Goal: Task Accomplishment & Management: Manage account settings

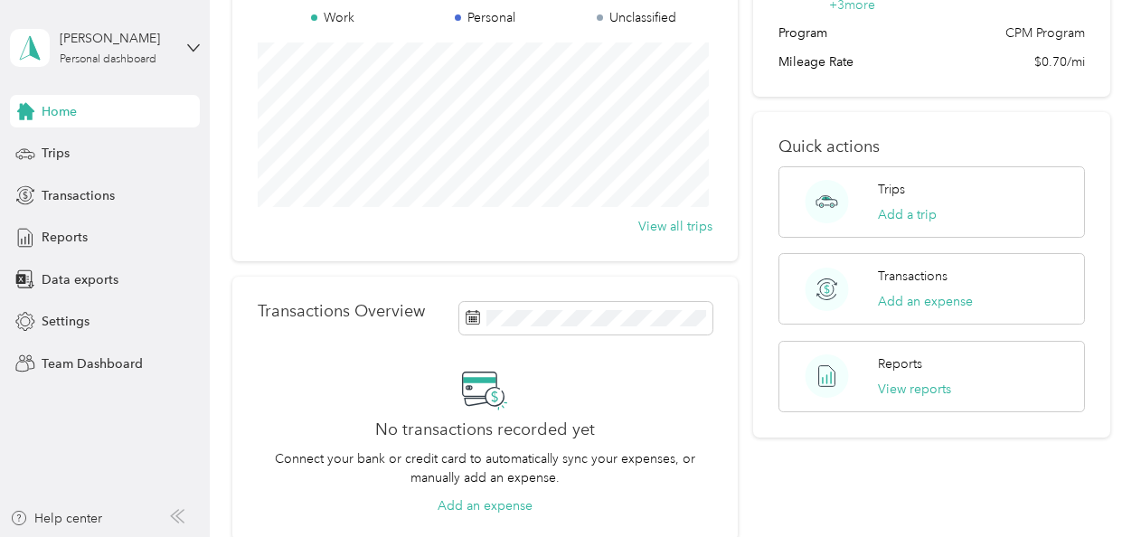
scroll to position [194, 0]
click at [84, 231] on span "Reports" at bounding box center [65, 237] width 46 height 19
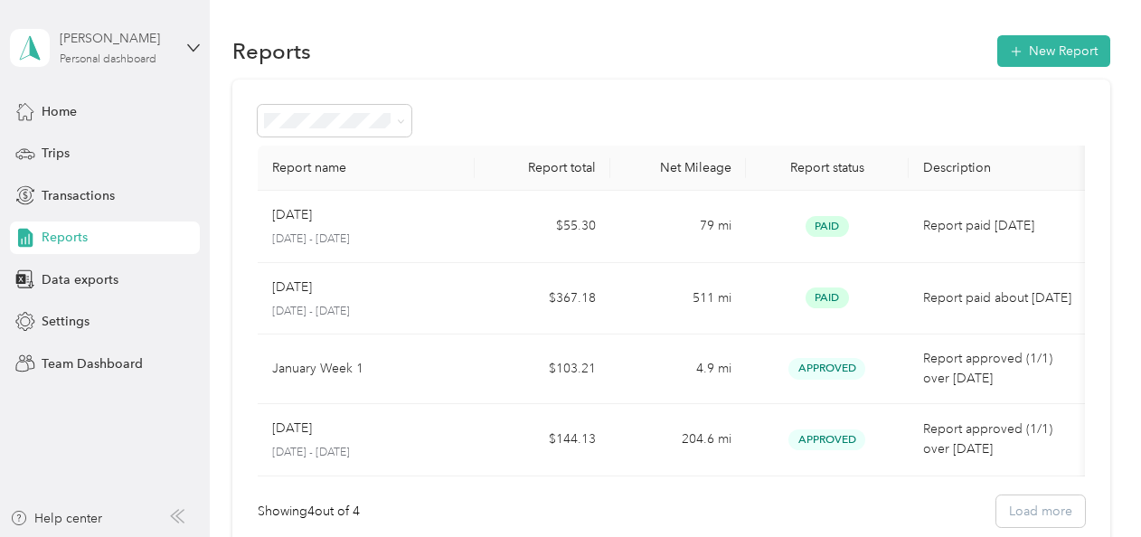
click at [96, 57] on div "Personal dashboard" at bounding box center [108, 59] width 97 height 11
click at [93, 139] on div "Team dashboard" at bounding box center [74, 148] width 97 height 19
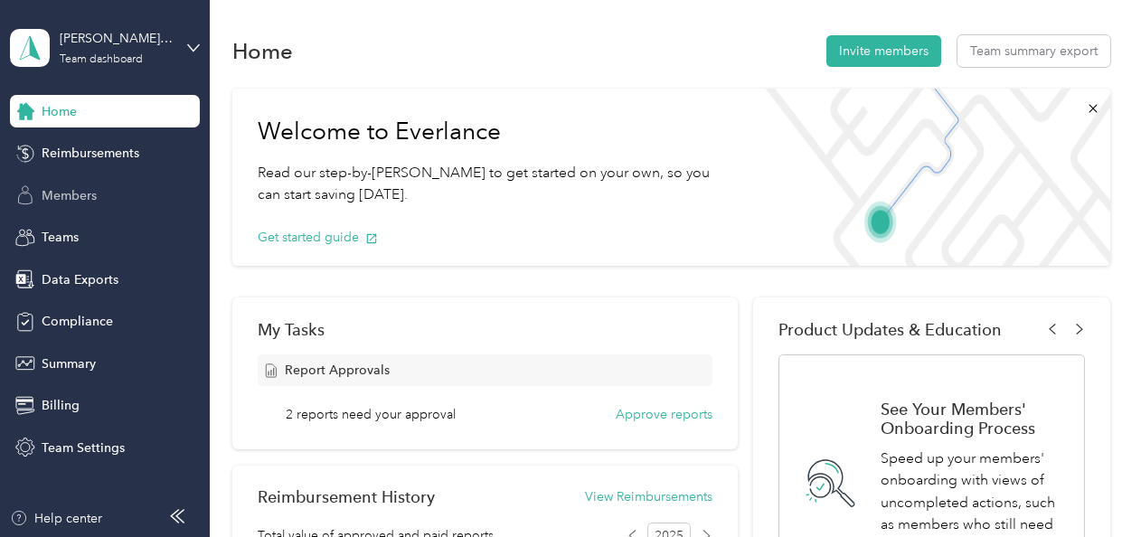
click at [44, 190] on span "Members" at bounding box center [69, 195] width 55 height 19
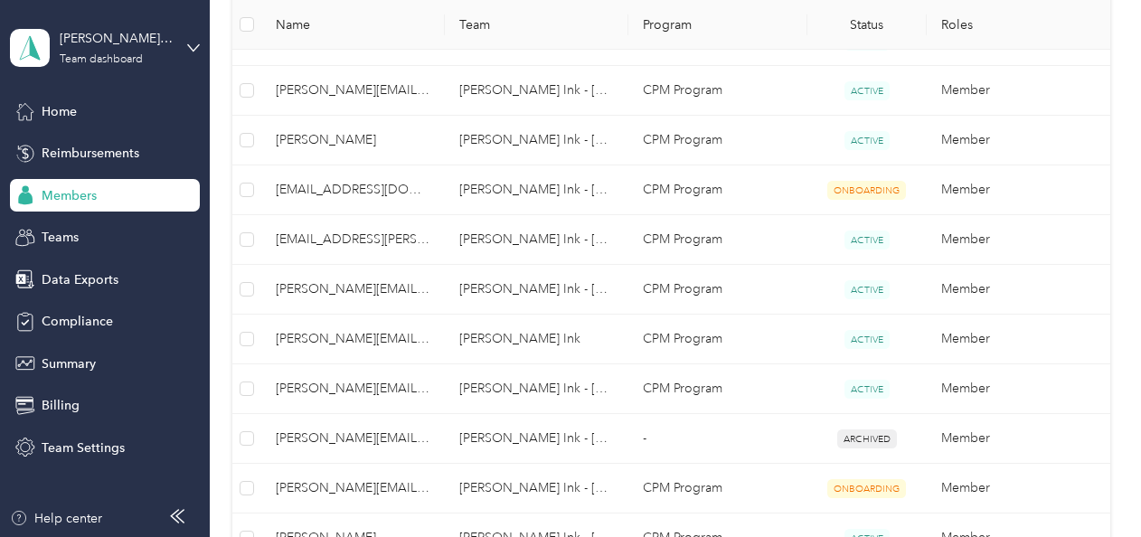
scroll to position [1060, 0]
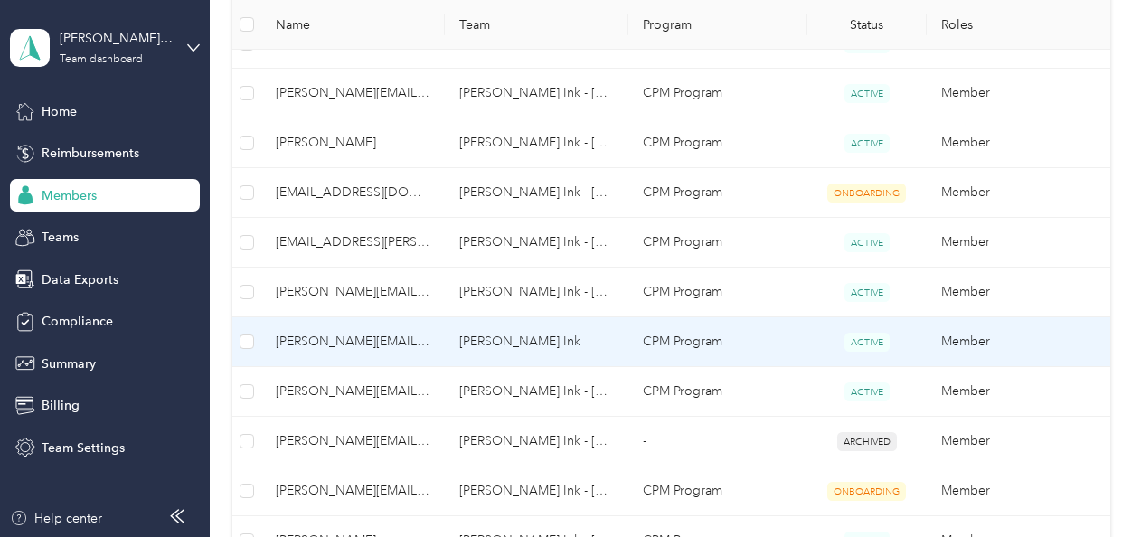
click at [376, 337] on span "[PERSON_NAME][EMAIL_ADDRESS][PERSON_NAME][DOMAIN_NAME]" at bounding box center [353, 342] width 155 height 20
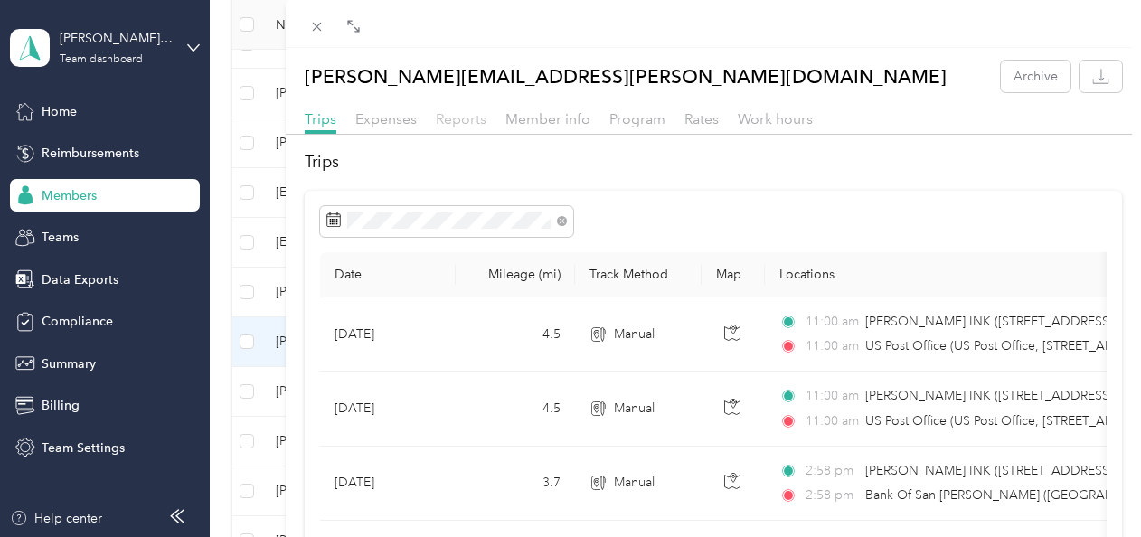
click at [460, 118] on span "Reports" at bounding box center [461, 118] width 51 height 17
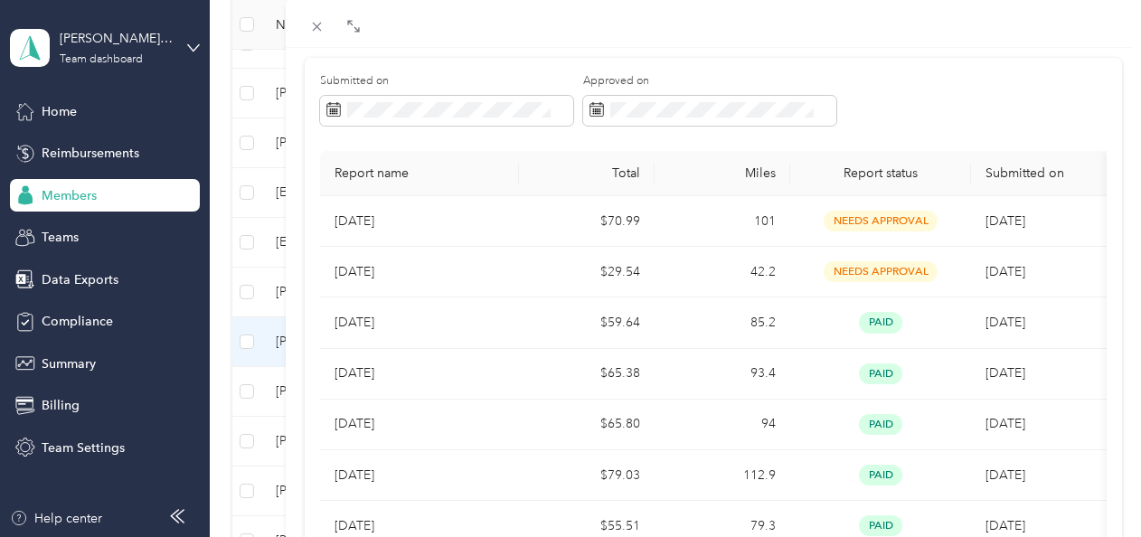
scroll to position [137, 0]
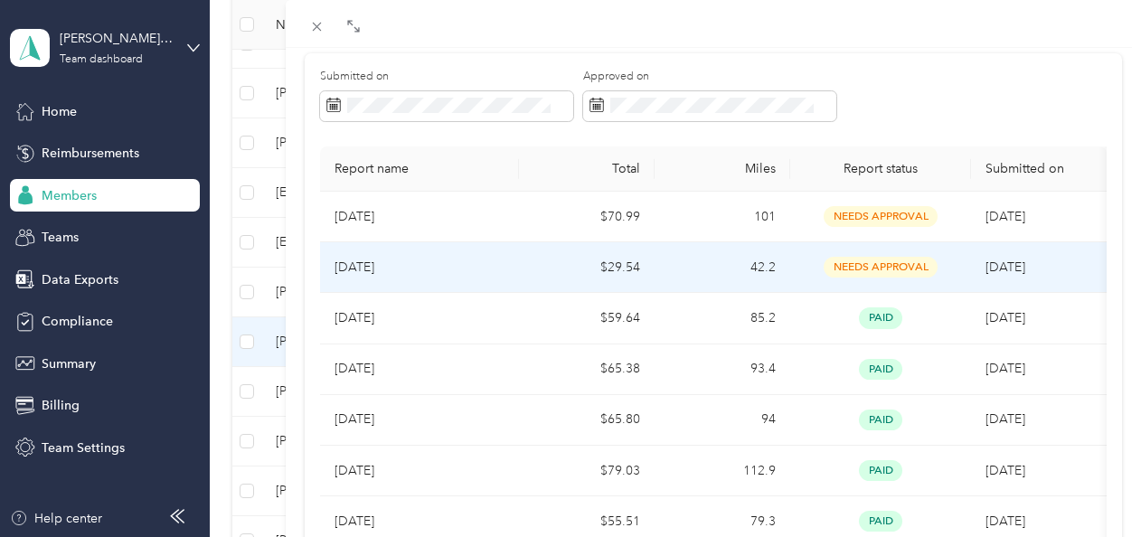
click at [883, 263] on span "needs approval" at bounding box center [881, 267] width 114 height 21
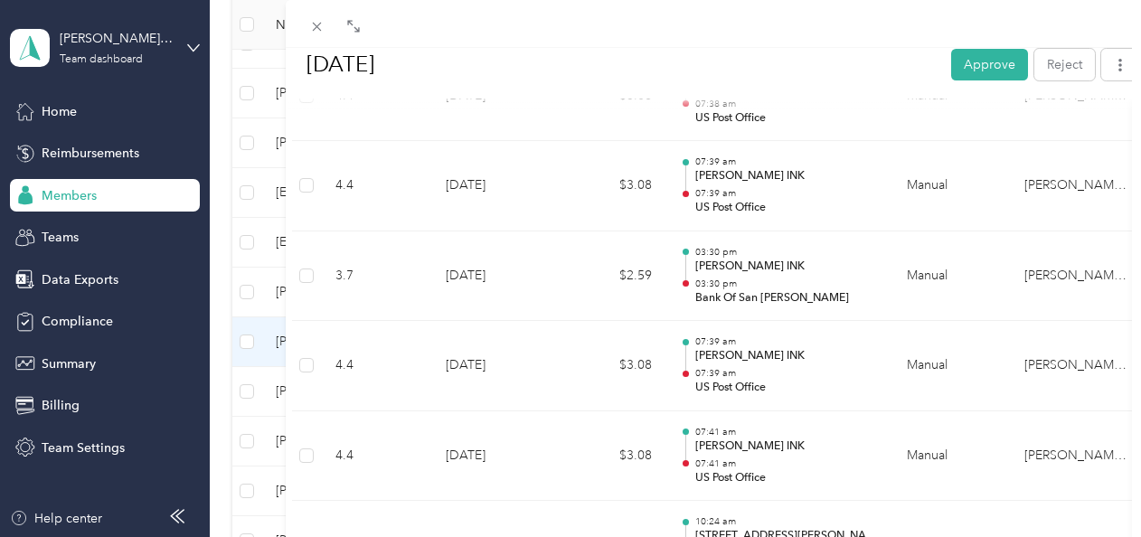
scroll to position [977, 0]
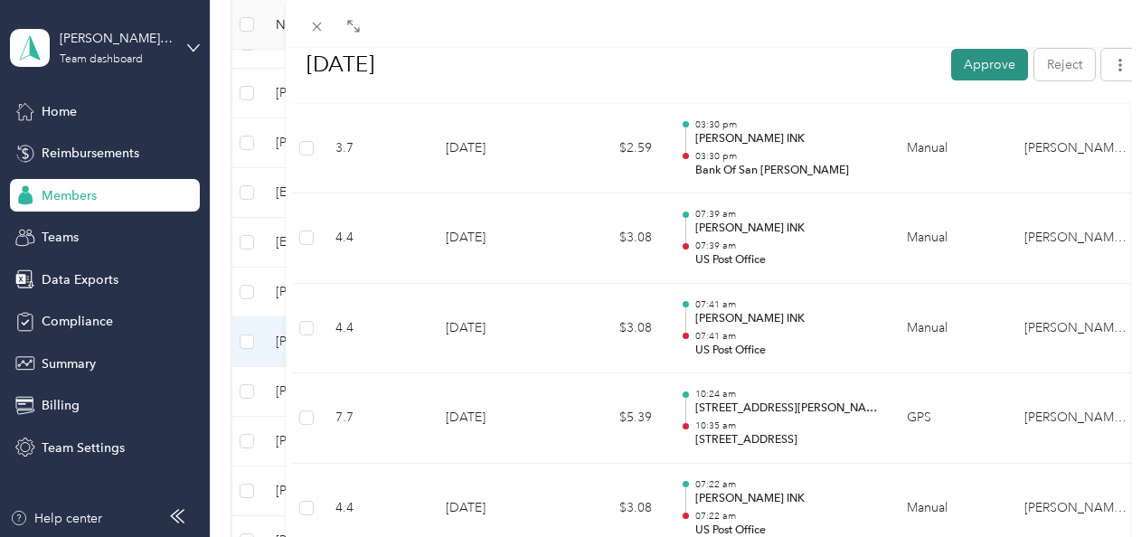
click at [973, 57] on button "Approve" at bounding box center [989, 64] width 77 height 32
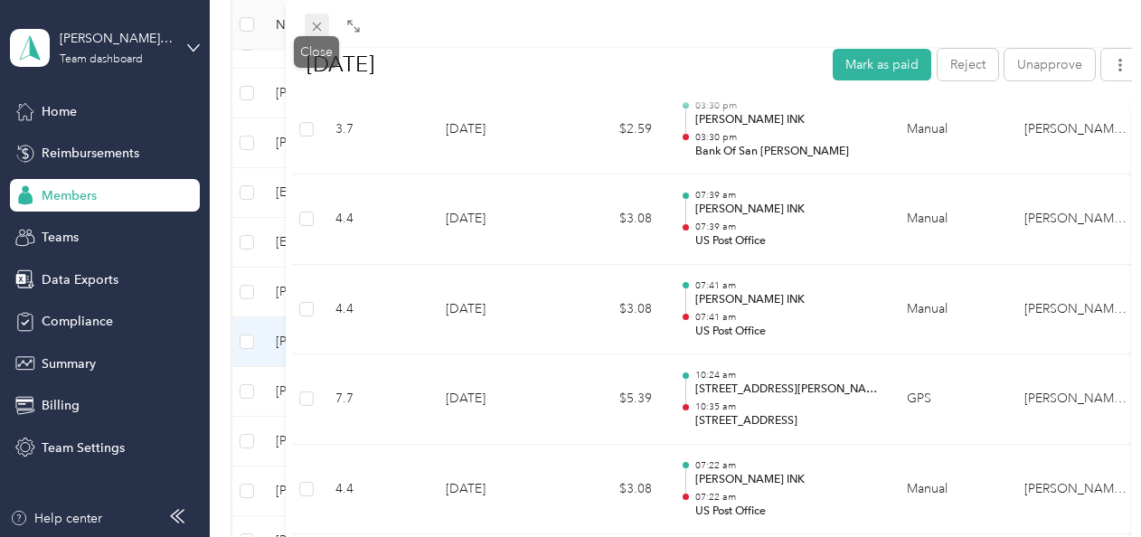
click at [310, 22] on icon at bounding box center [316, 26] width 15 height 15
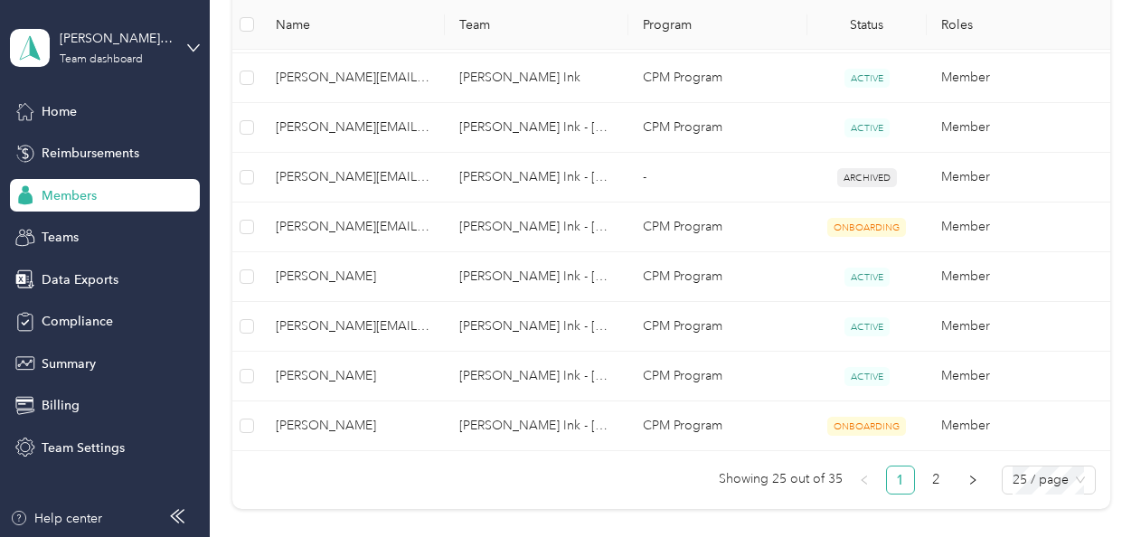
scroll to position [1322, 0]
click at [927, 474] on link "2" at bounding box center [936, 481] width 27 height 27
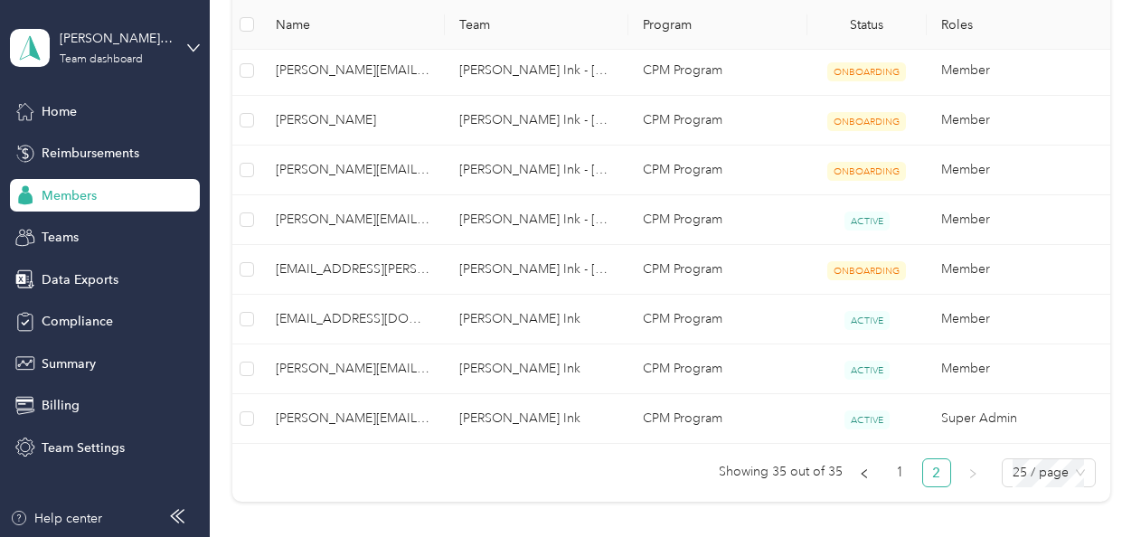
scroll to position [585, 0]
click at [897, 476] on link "1" at bounding box center [900, 471] width 27 height 27
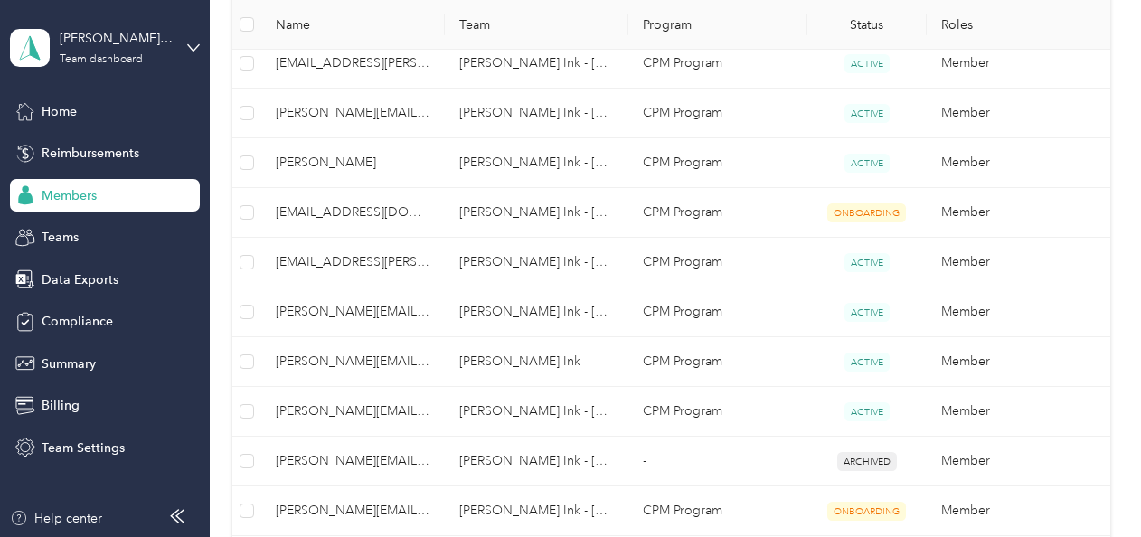
scroll to position [1053, 0]
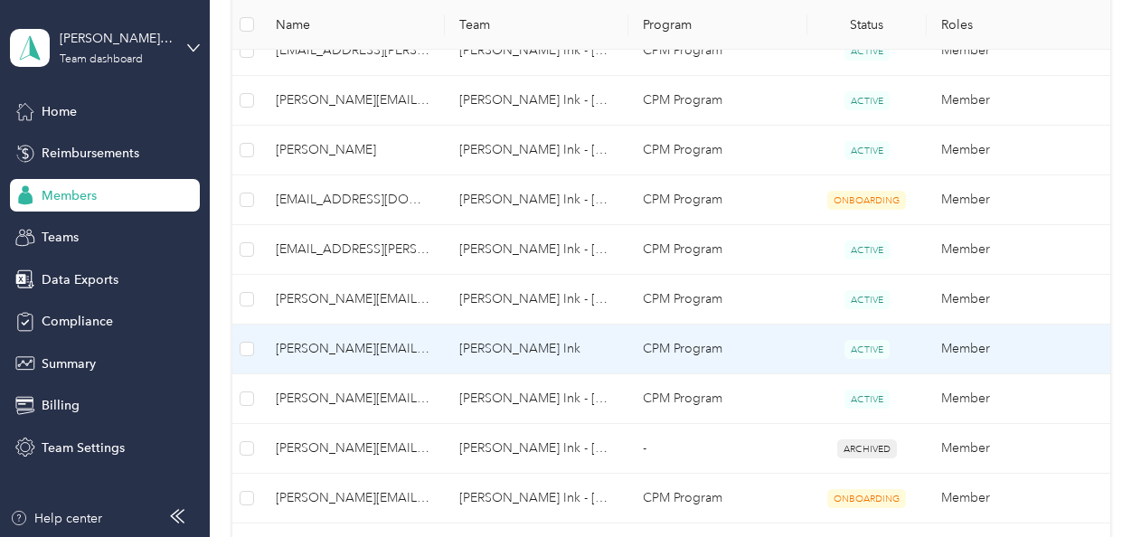
click at [473, 342] on td "[PERSON_NAME] Ink" at bounding box center [537, 350] width 184 height 50
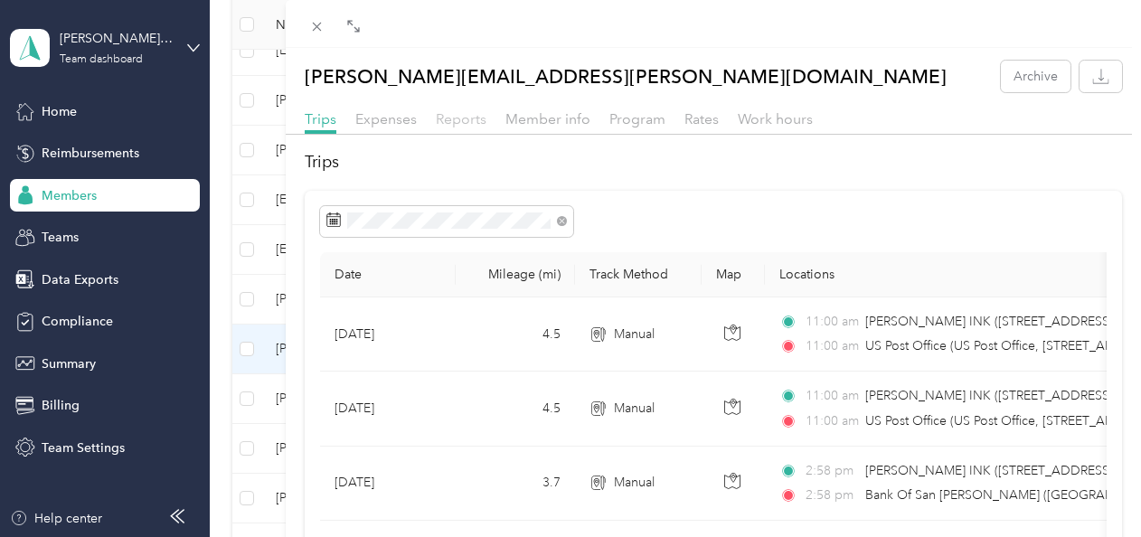
click at [440, 121] on span "Reports" at bounding box center [461, 118] width 51 height 17
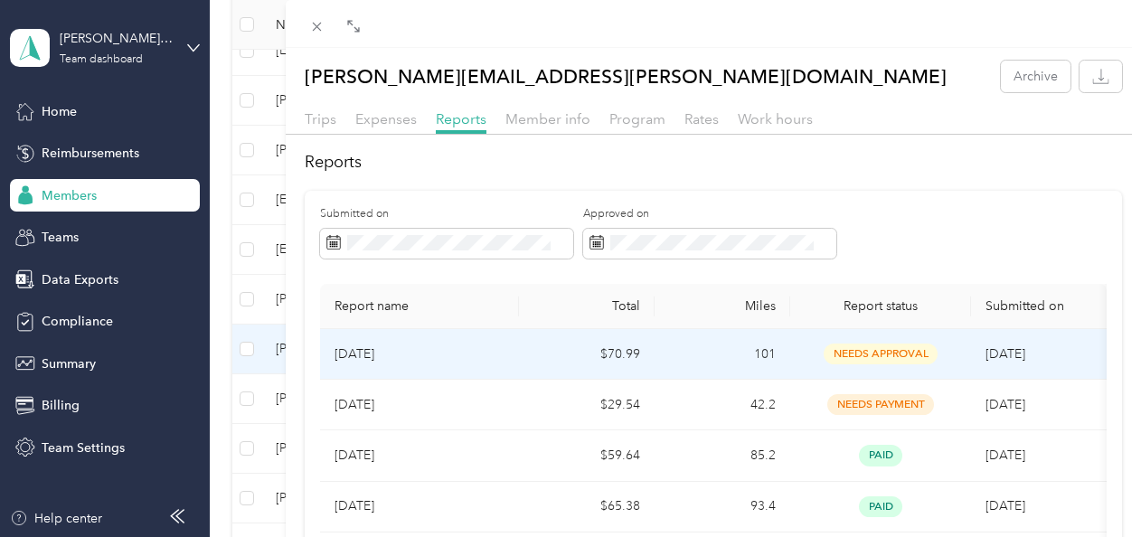
click at [665, 354] on td "101" at bounding box center [723, 354] width 136 height 51
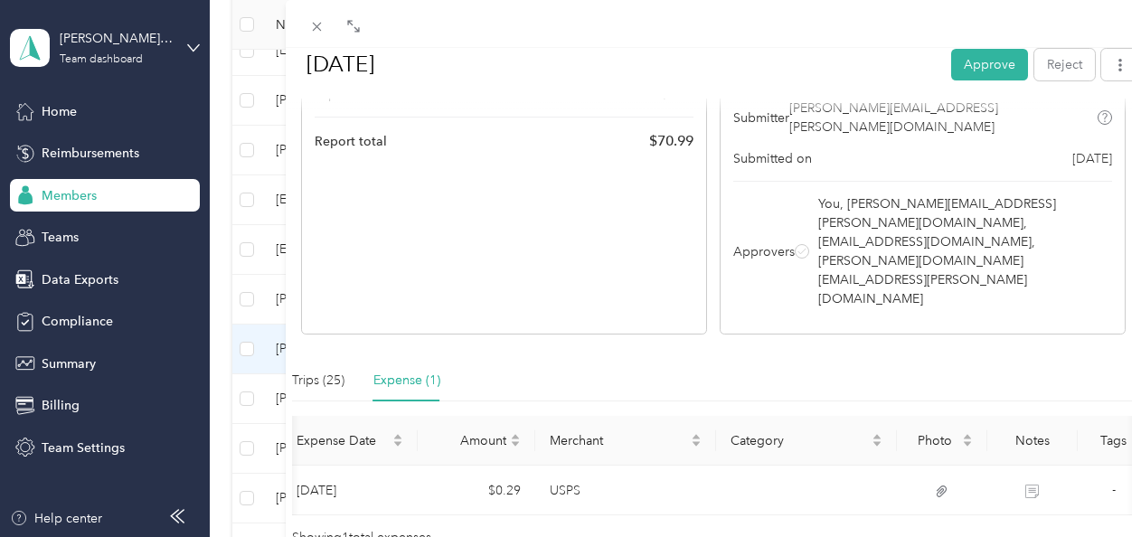
scroll to position [0, 67]
drag, startPoint x: 1126, startPoint y: 376, endPoint x: 1132, endPoint y: 309, distance: 67.2
click at [1132, 309] on div "BACK nancy.garcia@gandyink.com Reports Aug 2025 Aug 2025 Approve Reject Needs A…" at bounding box center [714, 316] width 856 height 537
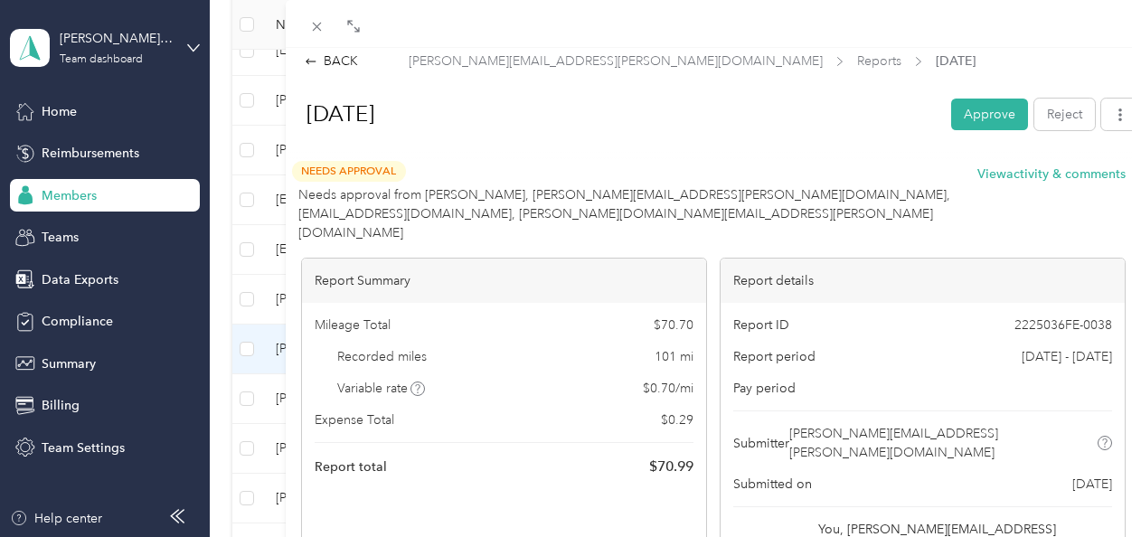
scroll to position [42, 0]
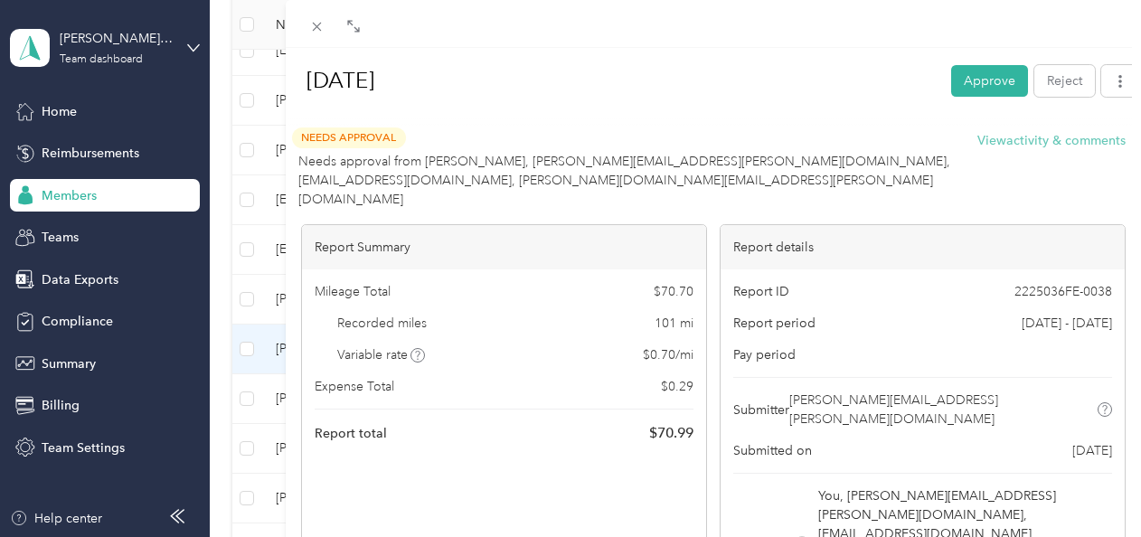
click at [1038, 136] on button "View activity & comments" at bounding box center [1051, 140] width 148 height 19
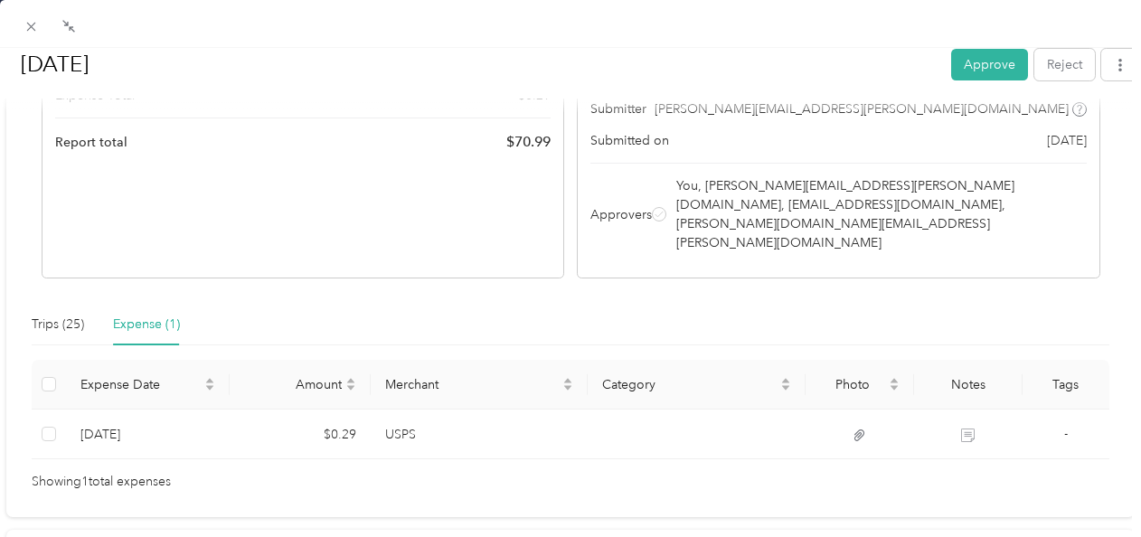
scroll to position [327, 0]
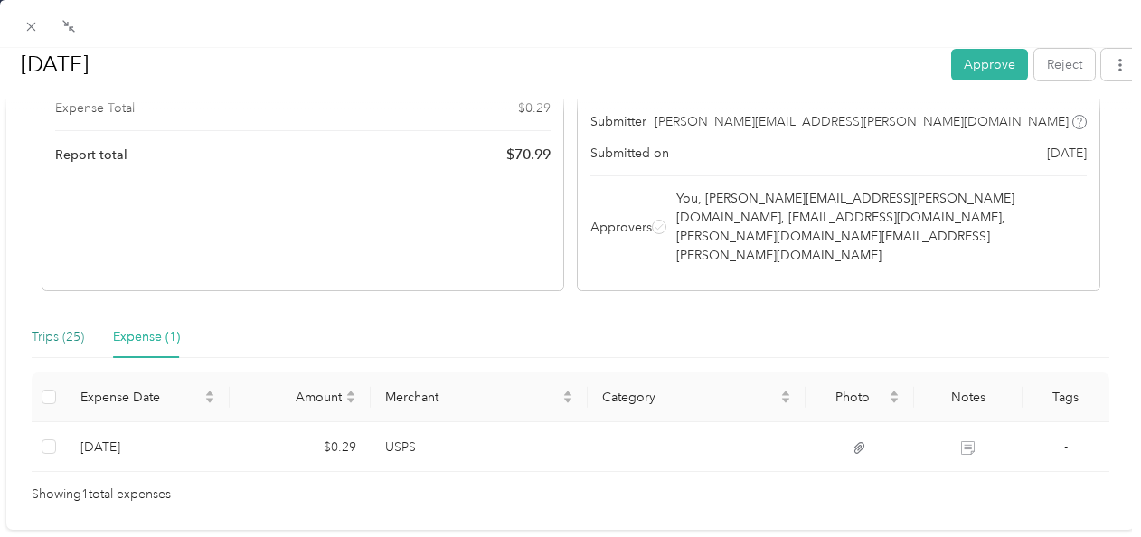
click at [67, 327] on div "Trips (25)" at bounding box center [58, 337] width 52 height 20
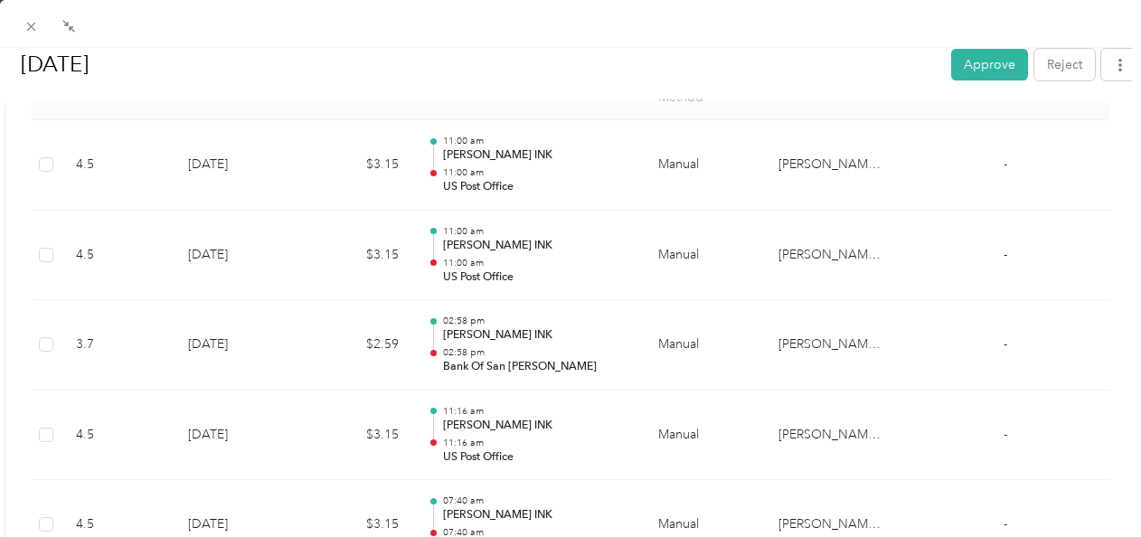
scroll to position [0, 0]
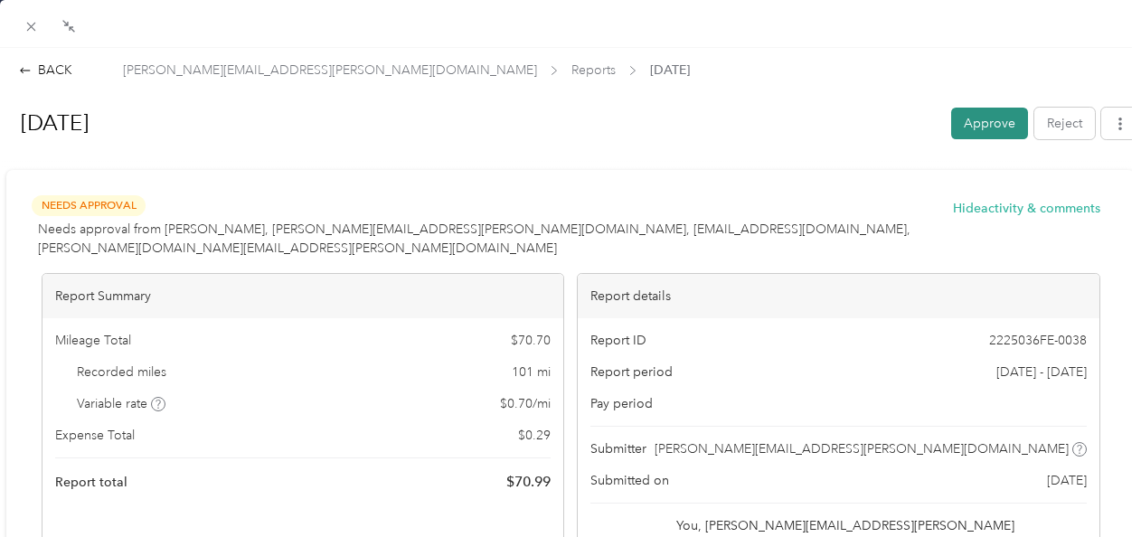
click at [971, 123] on button "Approve" at bounding box center [989, 124] width 77 height 32
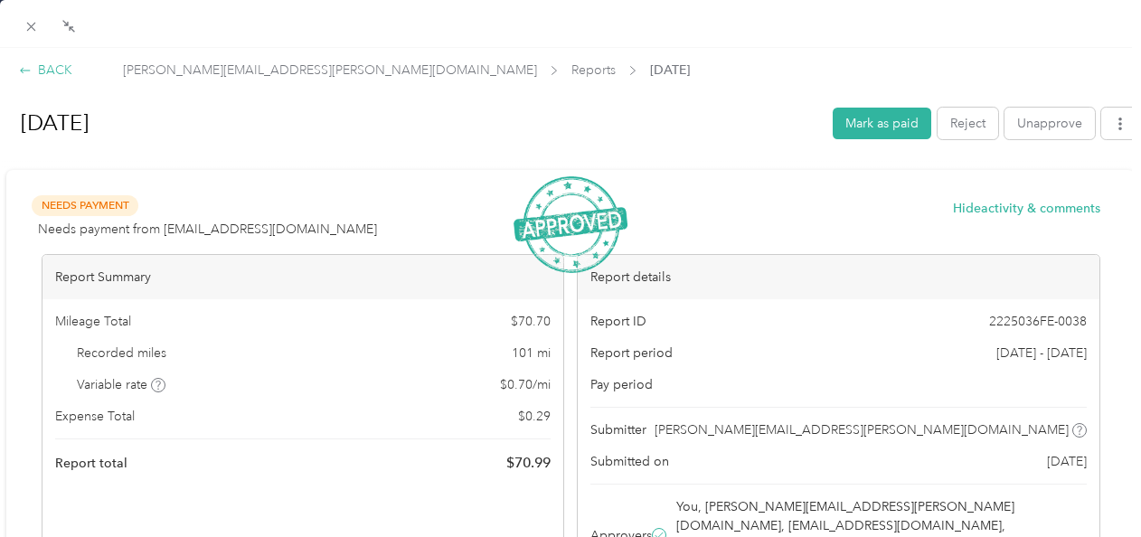
click at [54, 63] on div "BACK" at bounding box center [45, 70] width 53 height 19
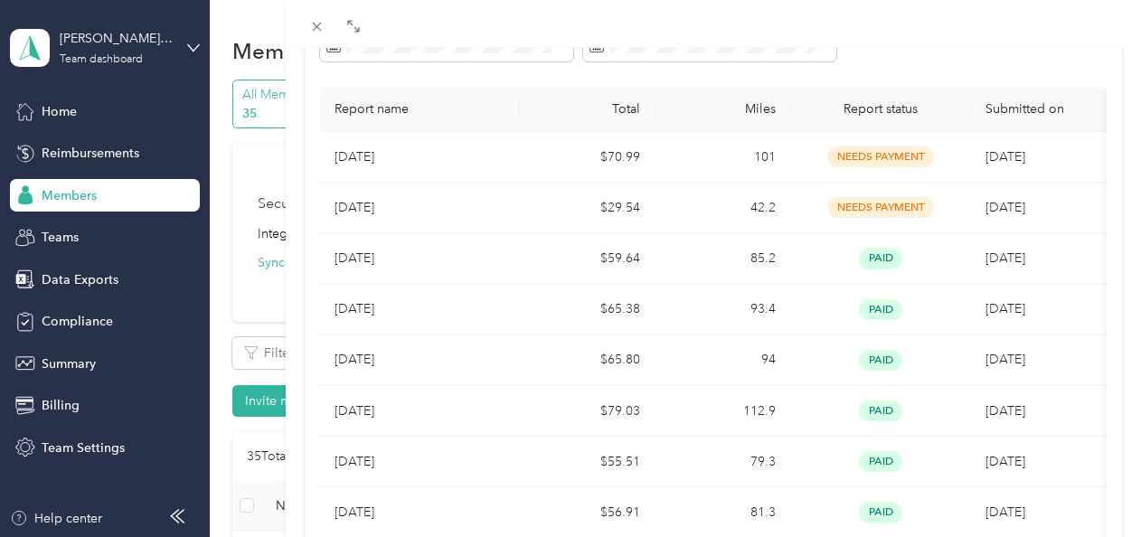
scroll to position [81, 0]
